Goal: Find specific page/section: Find specific page/section

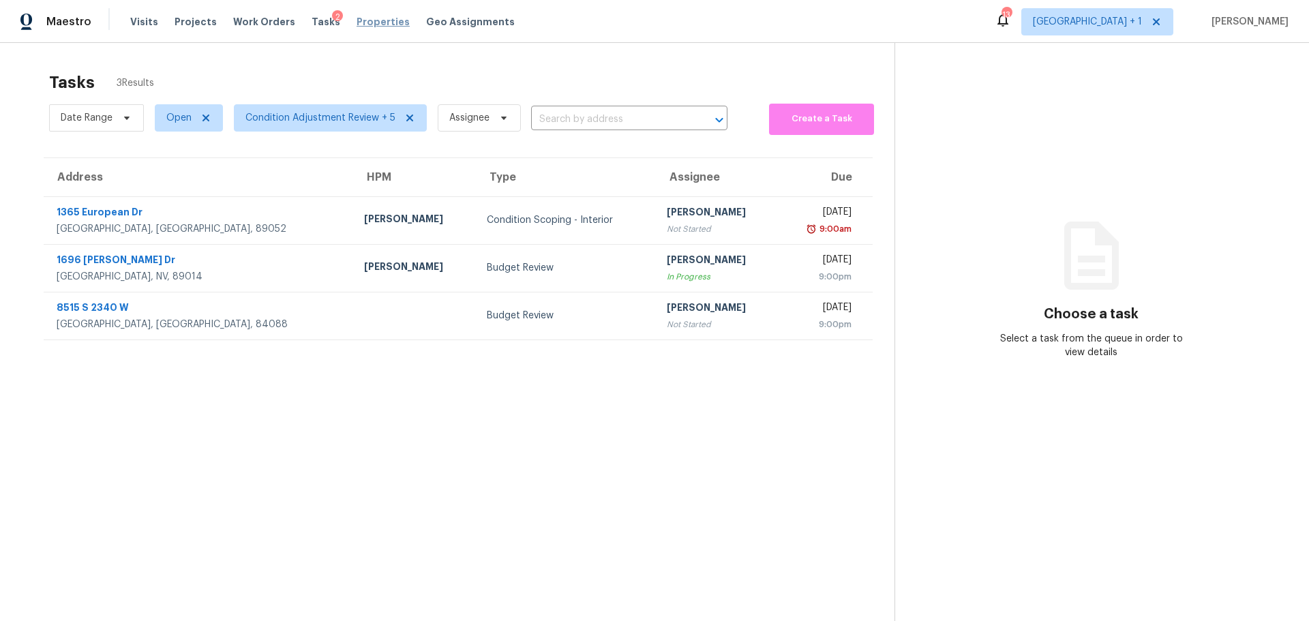
click at [369, 22] on span "Properties" at bounding box center [382, 22] width 53 height 14
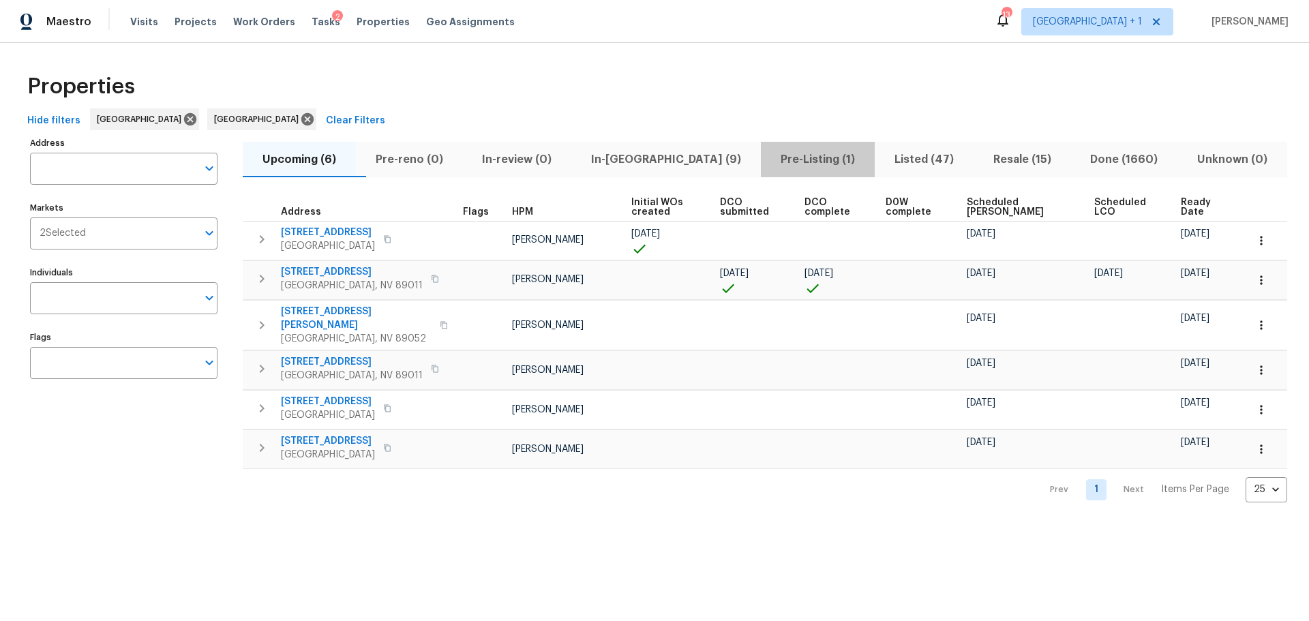
click at [769, 157] on span "Pre-Listing (1)" at bounding box center [817, 159] width 97 height 19
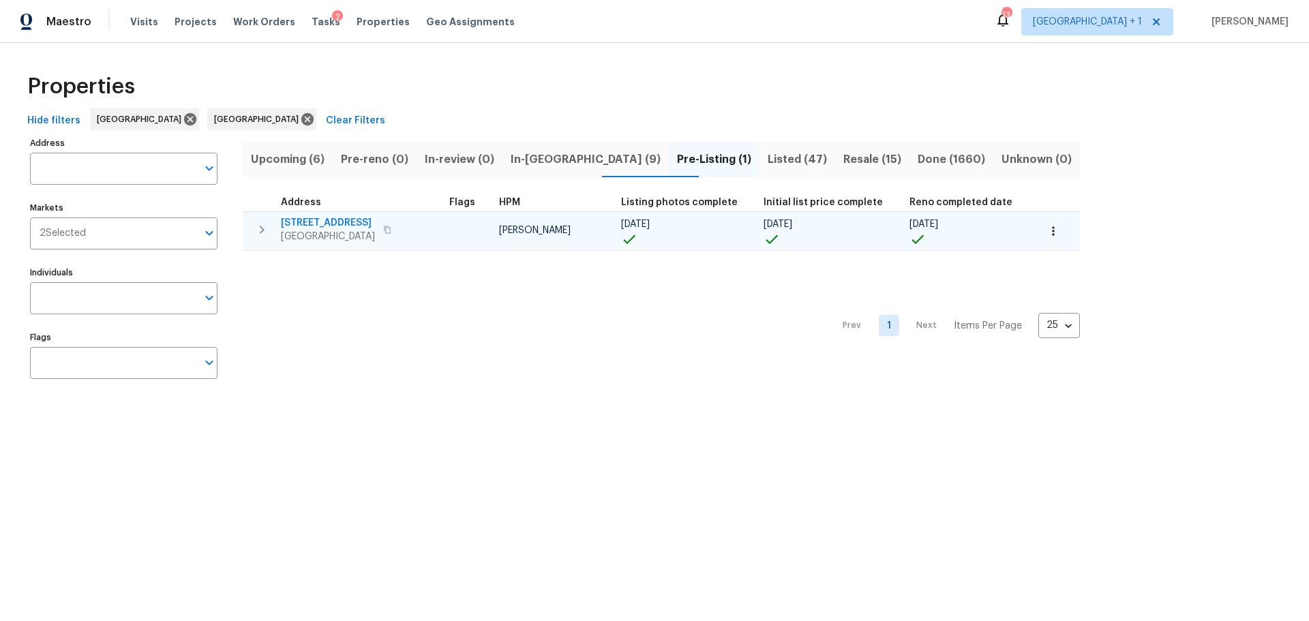
click at [418, 243] on div "6412 Dallaswood Ln Las Vegas, NV 89156" at bounding box center [357, 229] width 153 height 27
click at [350, 216] on span "6412 Dallaswood Ln" at bounding box center [328, 223] width 94 height 14
click at [1046, 231] on icon "button" at bounding box center [1053, 231] width 14 height 14
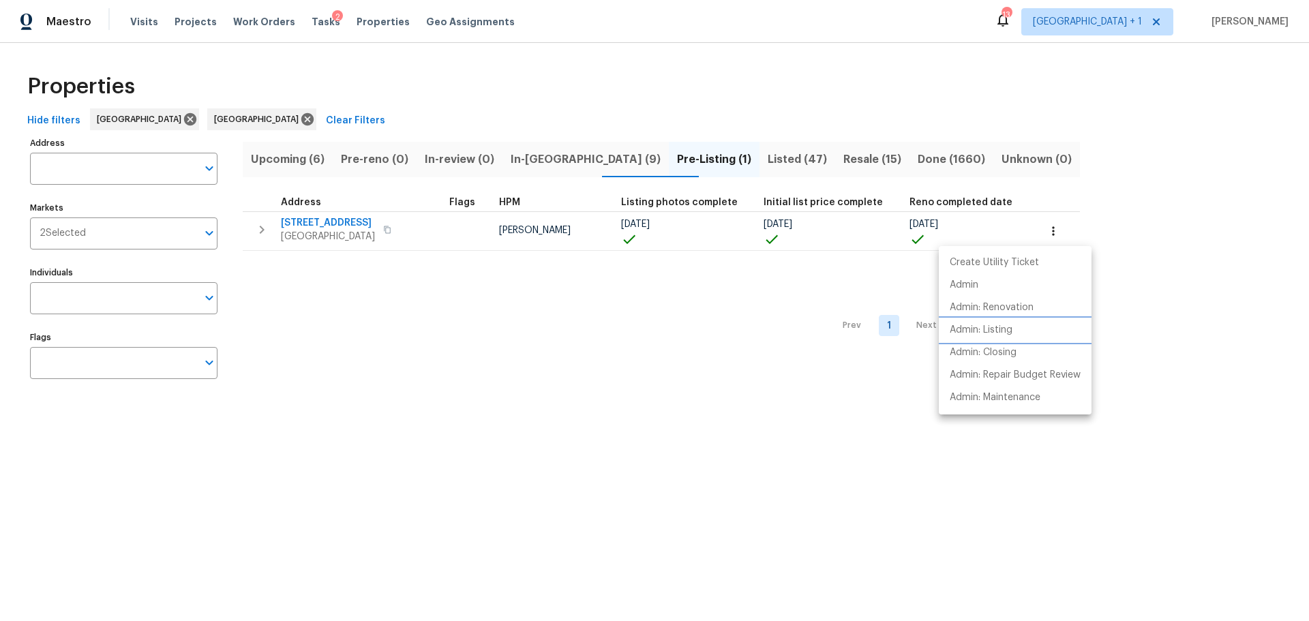
click at [1001, 335] on p "Admin: Listing" at bounding box center [980, 330] width 63 height 14
click at [766, 87] on div at bounding box center [654, 310] width 1309 height 621
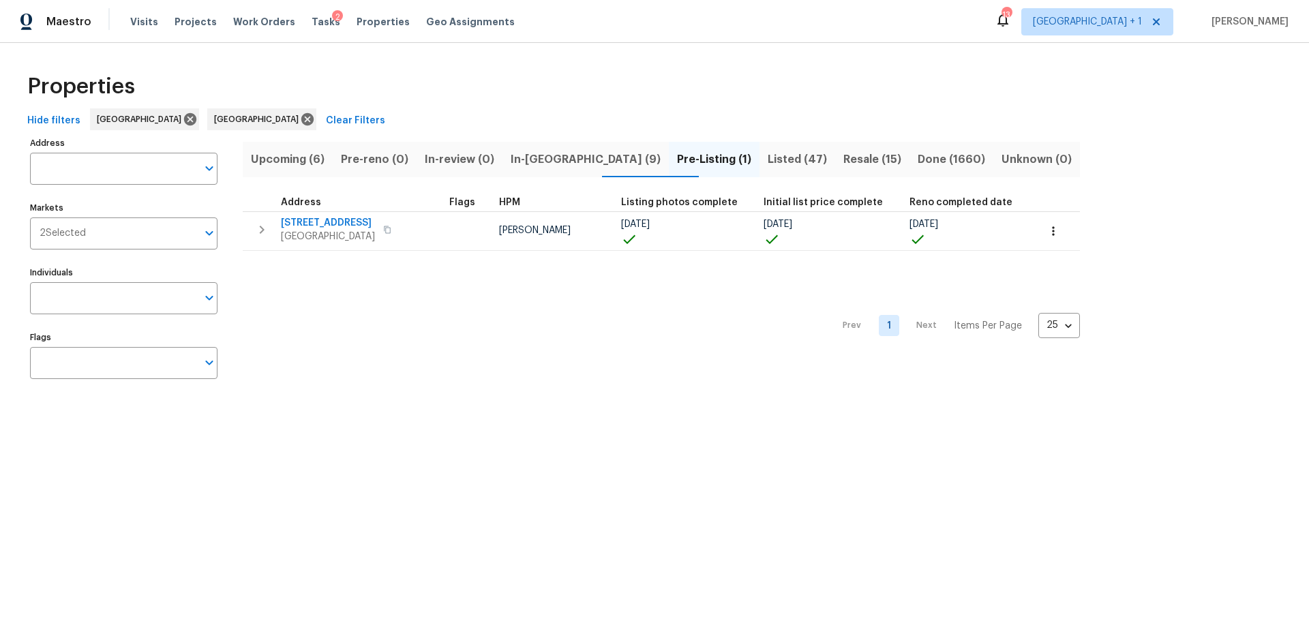
click at [311, 162] on span "Upcoming (6)" at bounding box center [288, 159] width 74 height 19
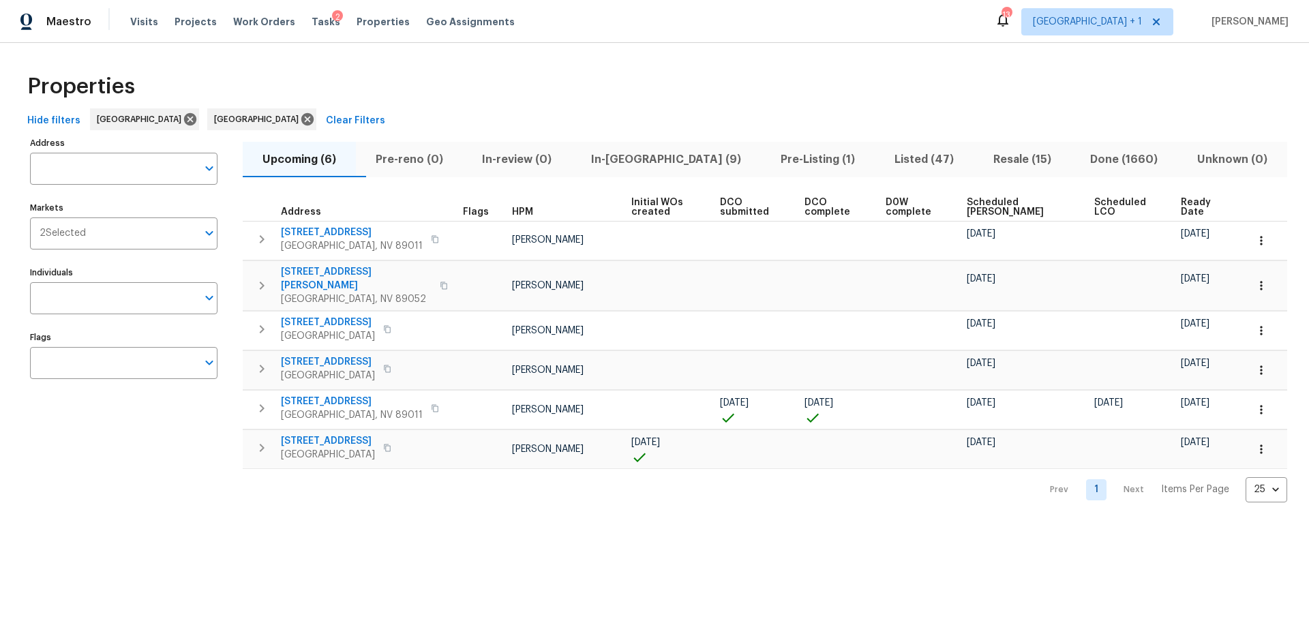
click at [1180, 210] on span "Ready Date" at bounding box center [1201, 207] width 43 height 19
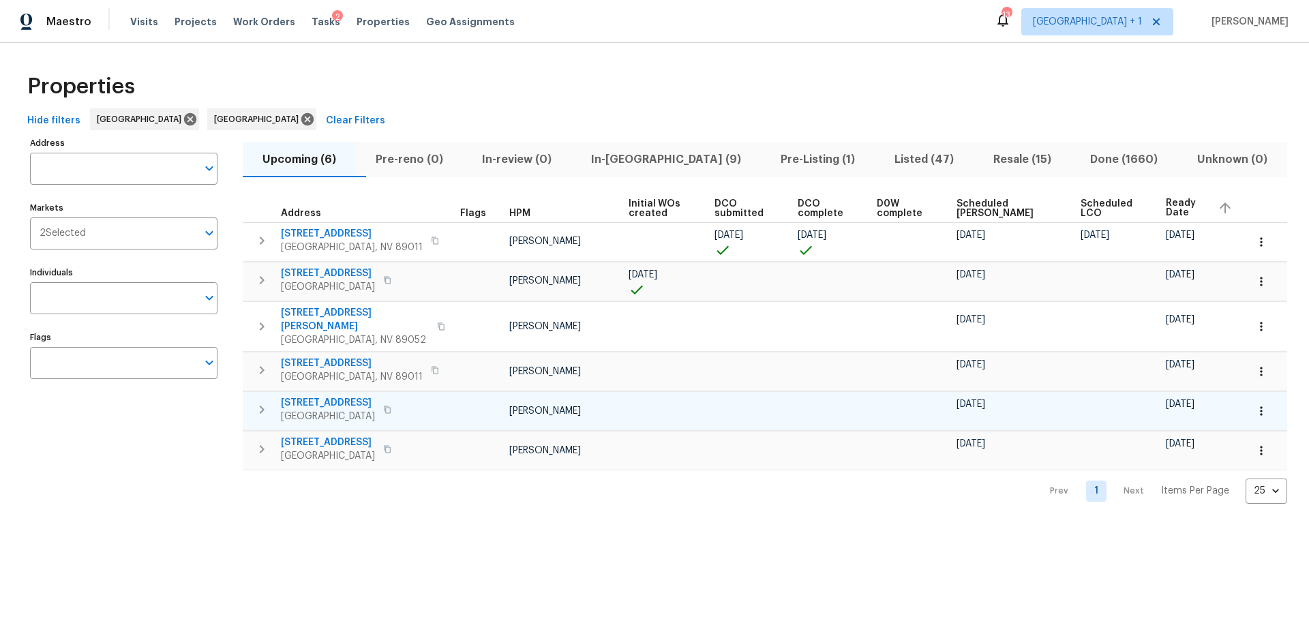
click at [348, 396] on span "4870 Summerhill Rd" at bounding box center [328, 403] width 94 height 14
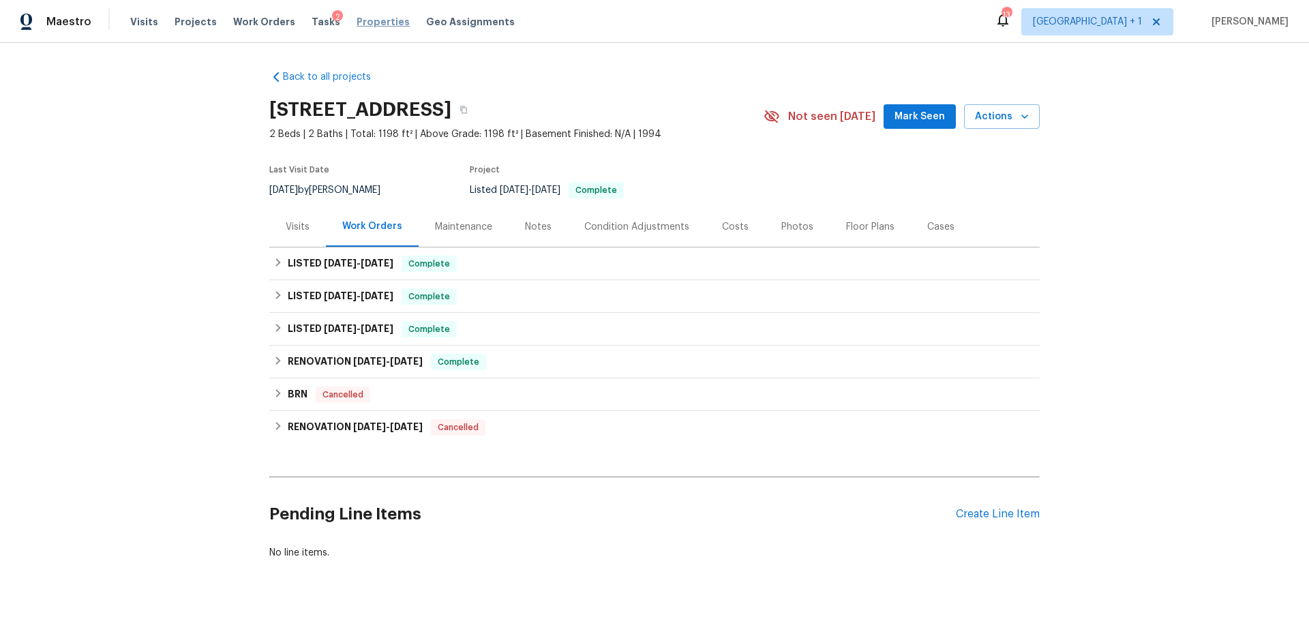
click at [363, 21] on span "Properties" at bounding box center [382, 22] width 53 height 14
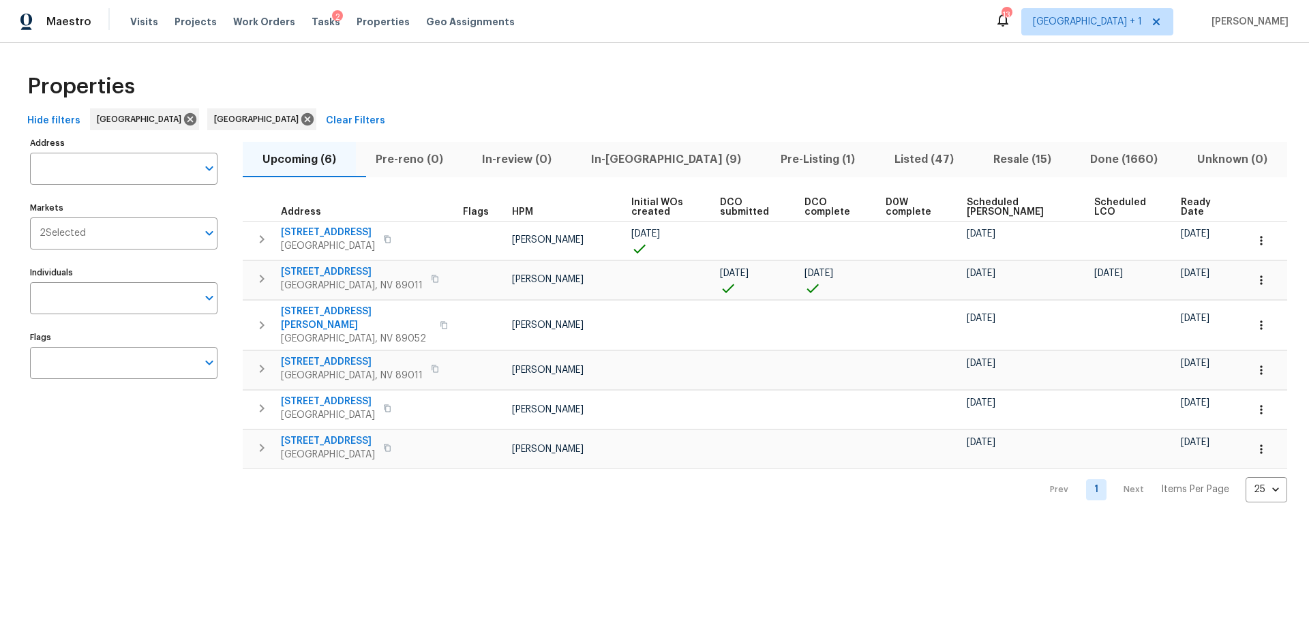
click at [657, 157] on span "In-reno (9)" at bounding box center [665, 159] width 173 height 19
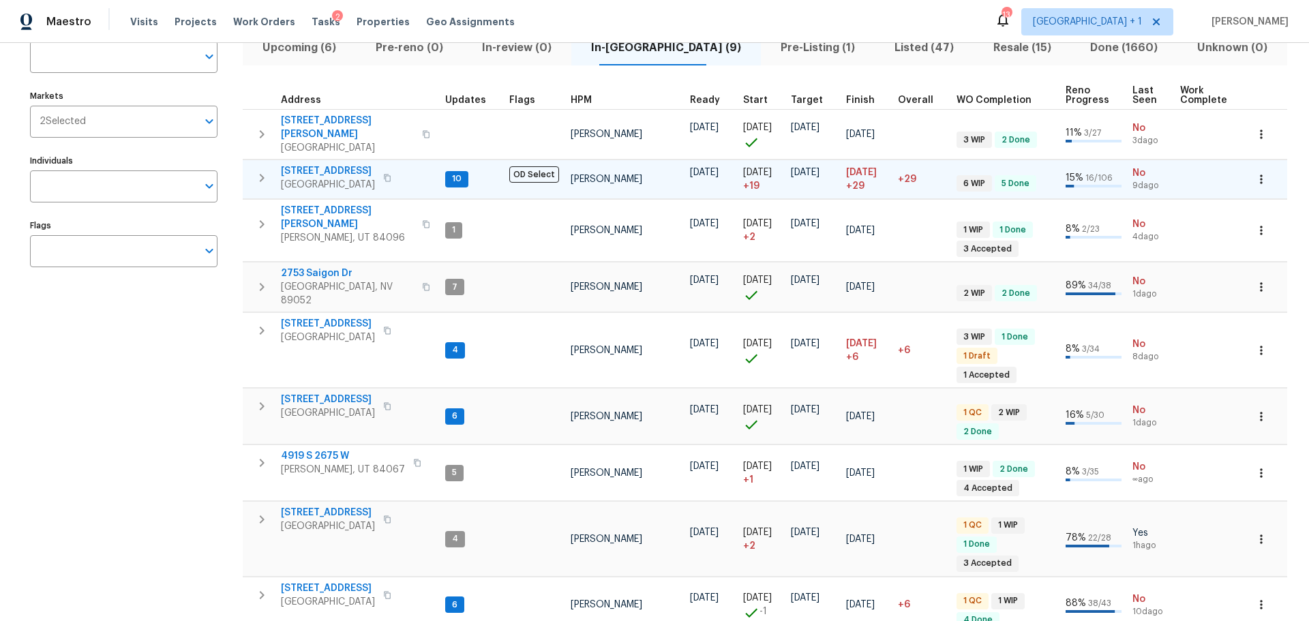
scroll to position [136, 0]
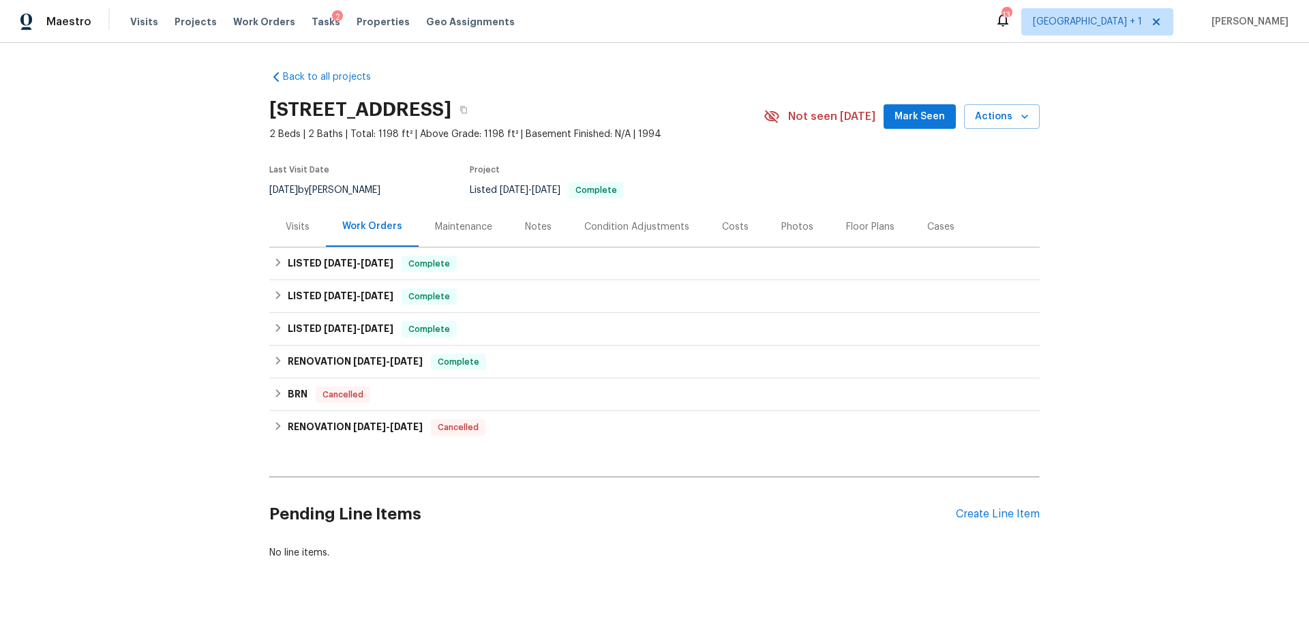
click at [292, 228] on div "Visits" at bounding box center [298, 227] width 24 height 14
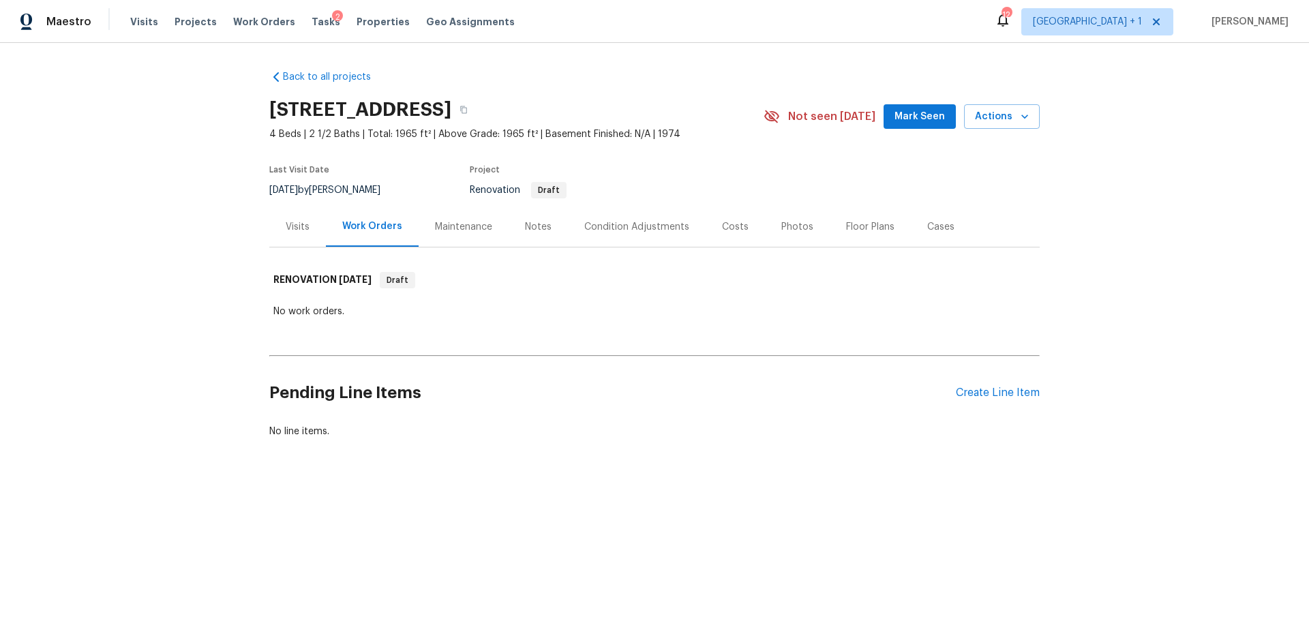
click at [463, 226] on div "Maintenance" at bounding box center [463, 227] width 57 height 14
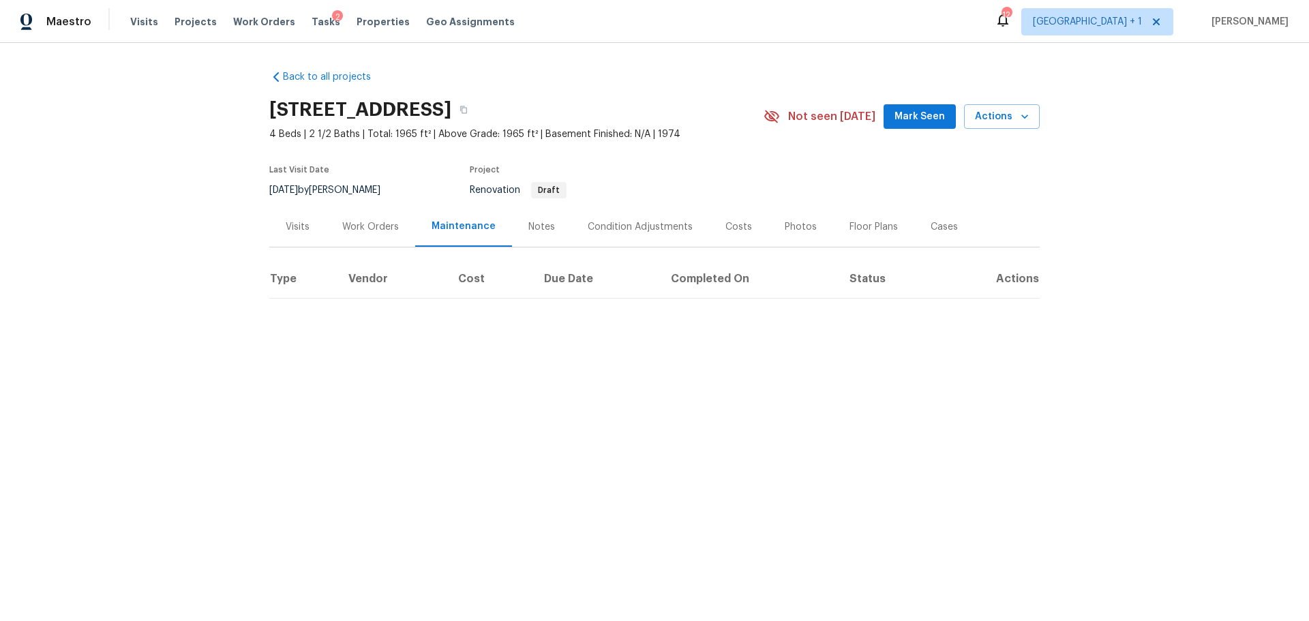
click at [528, 227] on div "Notes" at bounding box center [541, 227] width 27 height 14
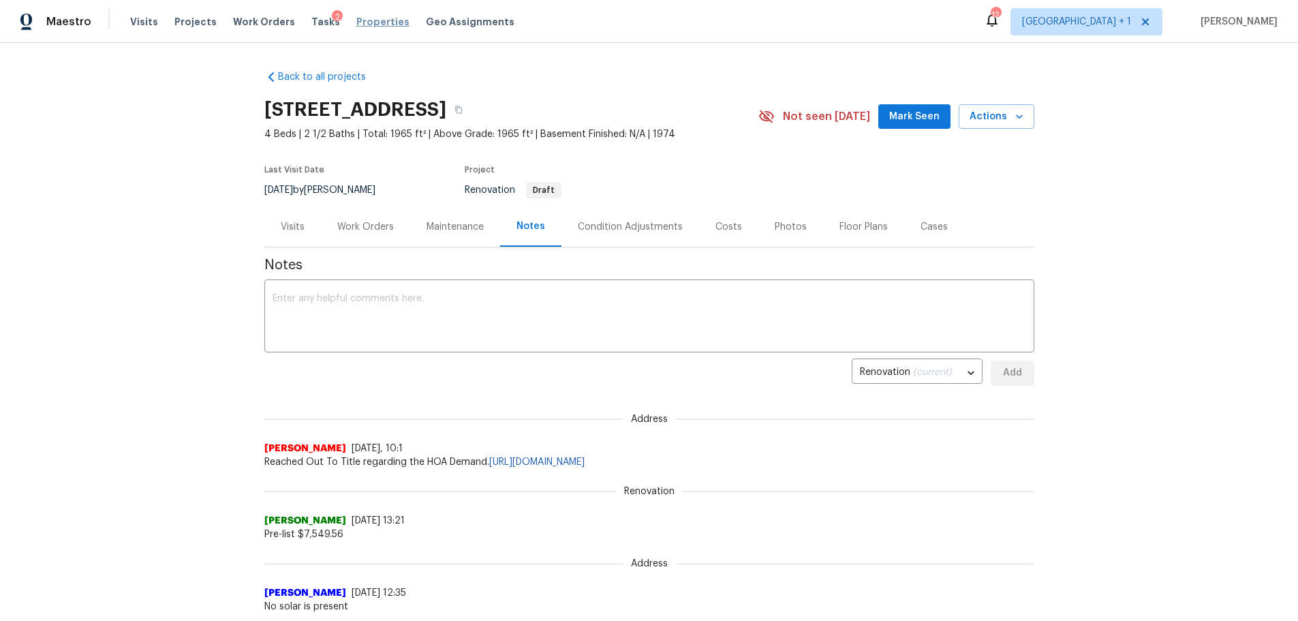
click at [365, 20] on span "Properties" at bounding box center [382, 22] width 53 height 14
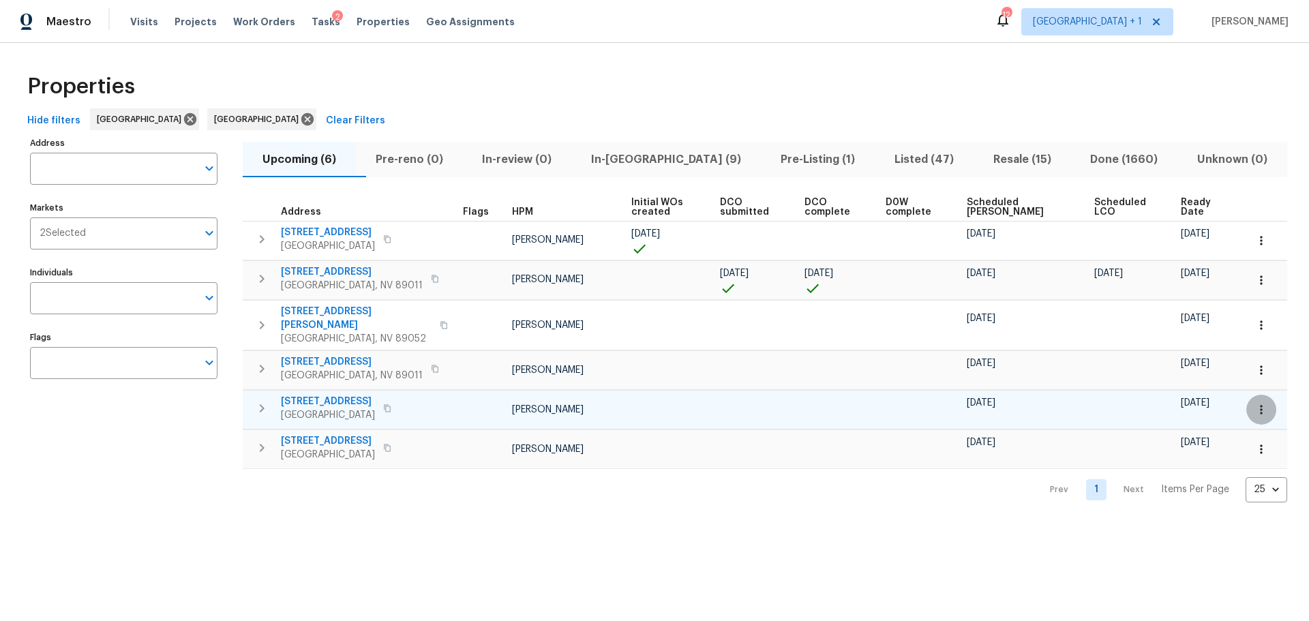
click at [1254, 403] on icon "button" at bounding box center [1261, 410] width 14 height 14
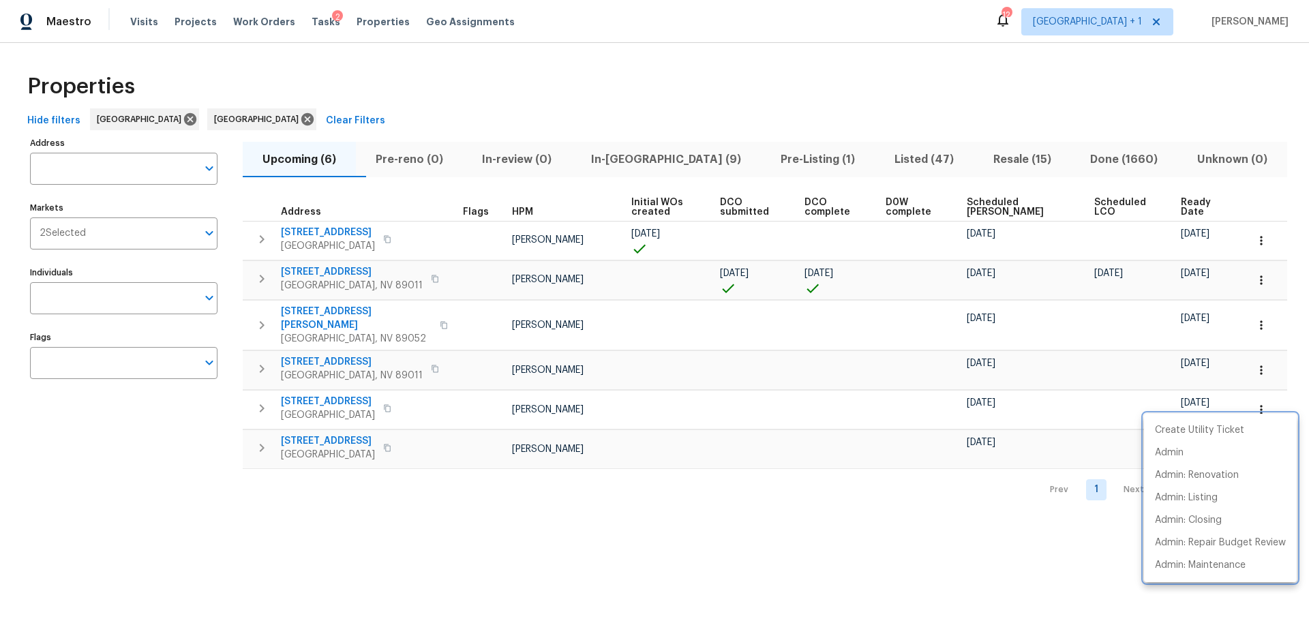
click at [336, 271] on div at bounding box center [654, 310] width 1309 height 621
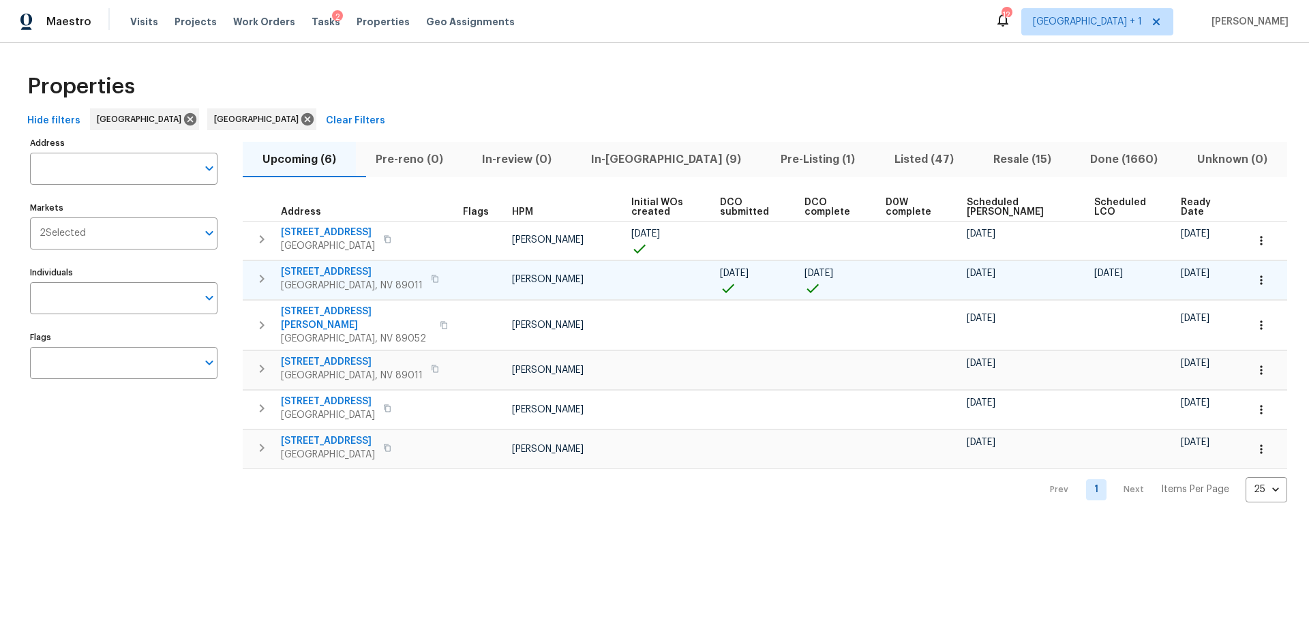
click at [337, 271] on span "412 Via Gigante Ct" at bounding box center [352, 272] width 142 height 14
click at [1254, 281] on icon "button" at bounding box center [1261, 280] width 14 height 14
click at [1204, 400] on p "Admin: Closing" at bounding box center [1188, 402] width 67 height 14
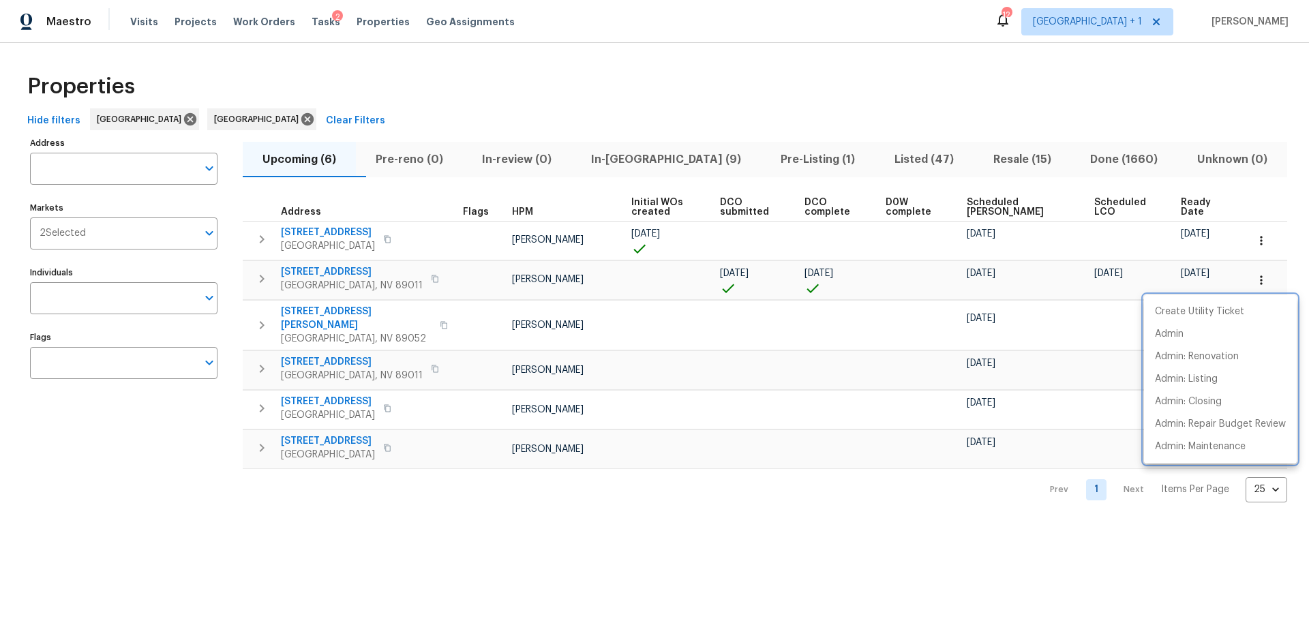
click at [999, 558] on div at bounding box center [654, 310] width 1309 height 621
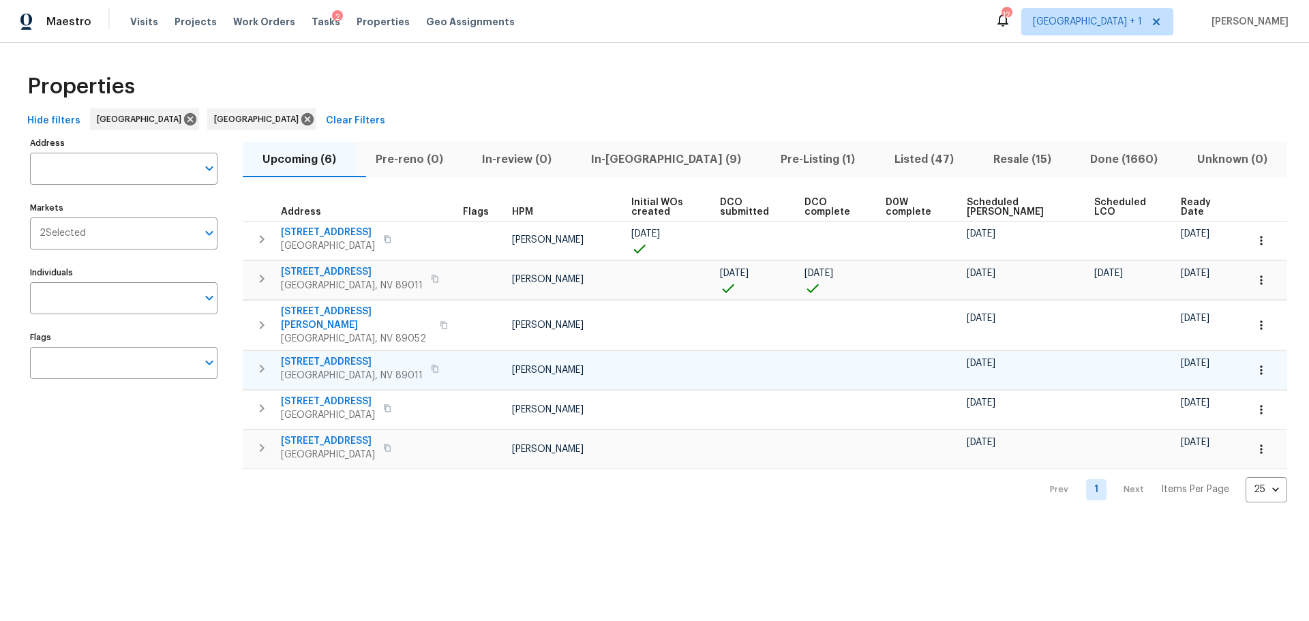
click at [369, 355] on span "929 Via Del Tramonto St" at bounding box center [352, 362] width 142 height 14
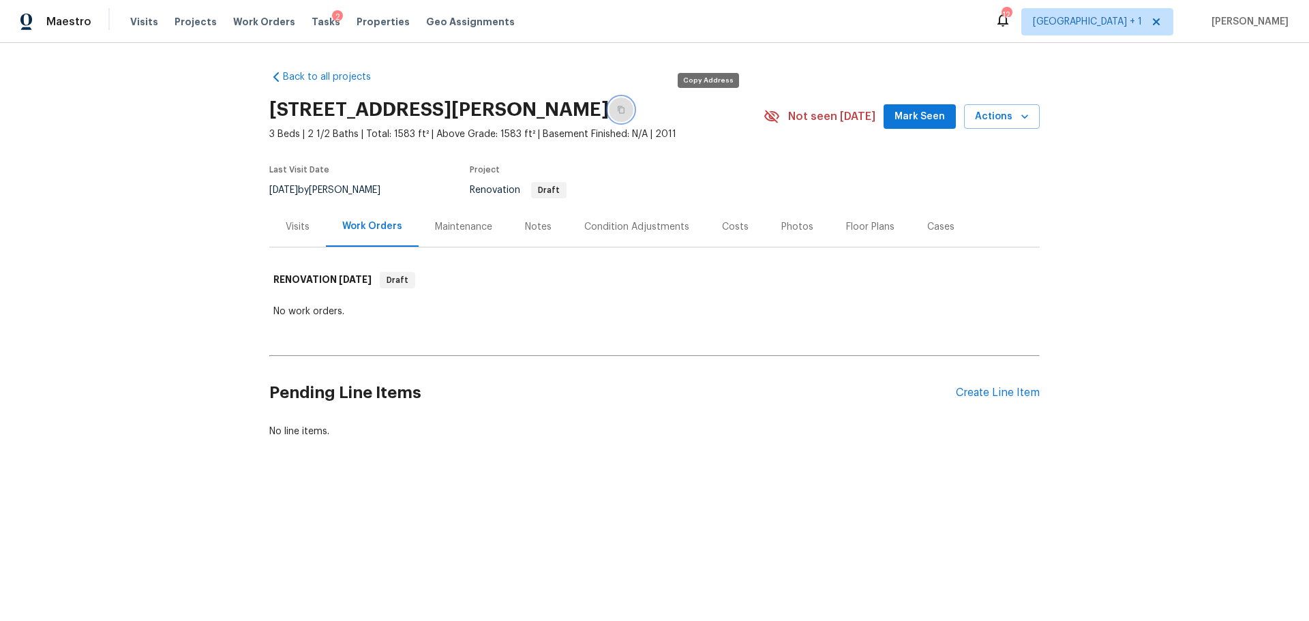
click at [633, 114] on button "button" at bounding box center [621, 109] width 25 height 25
